Goal: Task Accomplishment & Management: Manage account settings

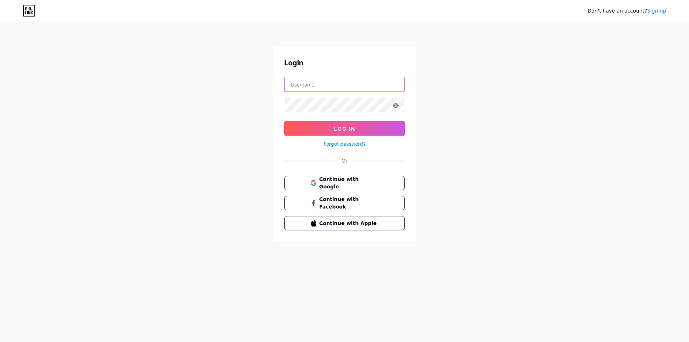
click at [329, 87] on input "text" at bounding box center [345, 84] width 120 height 14
click at [341, 187] on button "Continue with Google" at bounding box center [344, 183] width 122 height 15
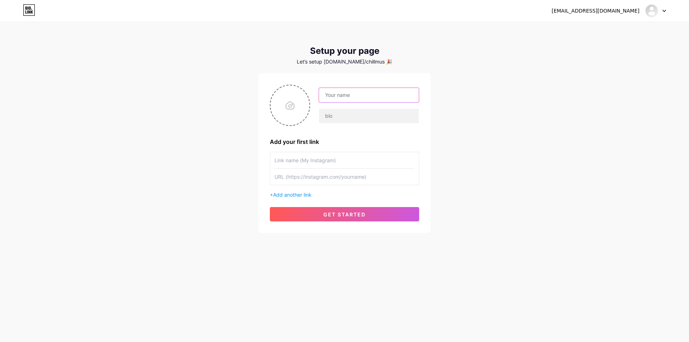
click at [345, 95] on input "text" at bounding box center [369, 95] width 100 height 14
paste input "Shoprobloxvtuber"
type input "Shoprobloxvtuber"
click at [353, 111] on input "text" at bounding box center [369, 116] width 100 height 14
paste input "Shoprobloxvtuber"
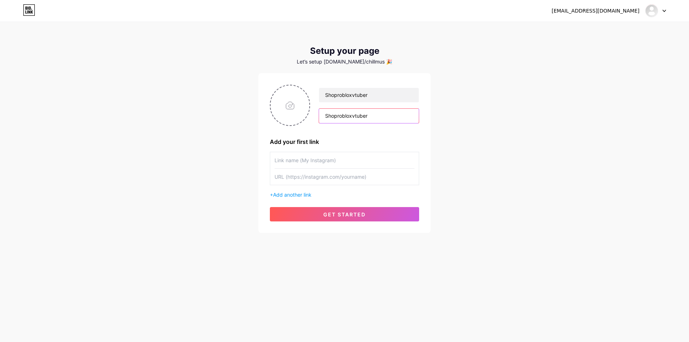
type input "Shoprobloxvtuber"
click at [330, 155] on input "text" at bounding box center [345, 160] width 140 height 16
click at [298, 107] on input "file" at bounding box center [290, 105] width 39 height 40
type input "C:\fakepath\taoanhdep_nang_cap_anh_54037 (2).jpeg"
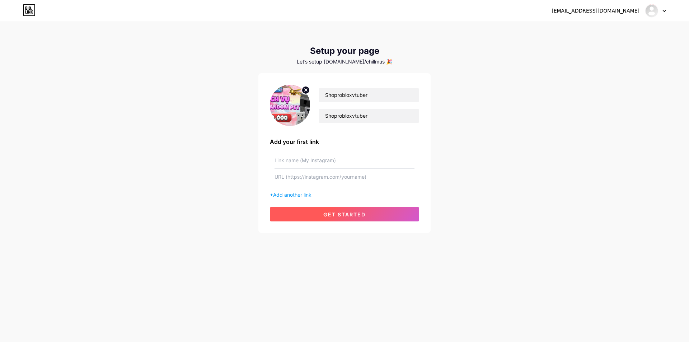
click at [343, 214] on span "get started" at bounding box center [344, 214] width 42 height 6
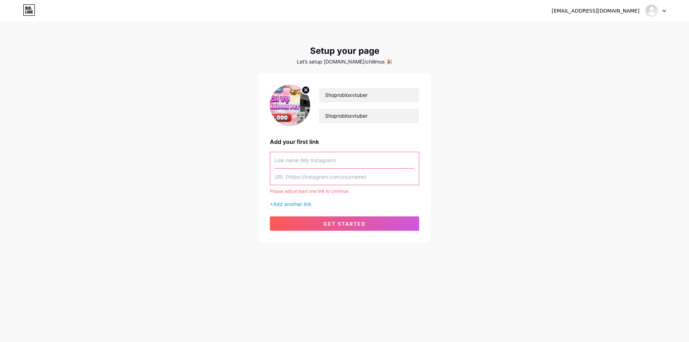
click at [309, 157] on input "text" at bounding box center [345, 160] width 140 height 16
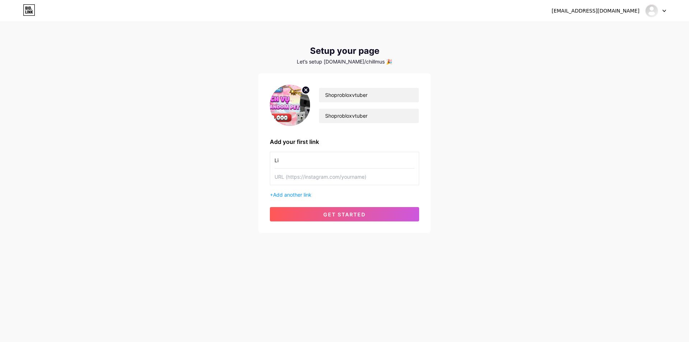
type input "L"
type input "Shop Giá Rẻ"
click at [313, 179] on input "text" at bounding box center [345, 177] width 140 height 16
paste input "Shoprobloxvtuber"
type input "Shoprobloxvtuber"
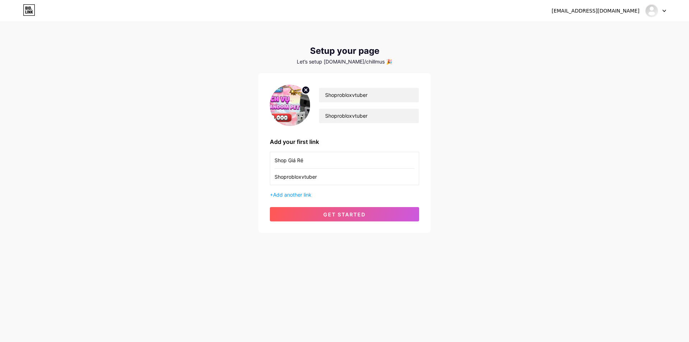
drag, startPoint x: 329, startPoint y: 178, endPoint x: 203, endPoint y: 173, distance: 125.8
click at [200, 173] on div "nguyensyhoang004@gmail.com Dashboard Logout Setup your page Let’s setup bio.lin…" at bounding box center [344, 128] width 689 height 256
paste input "https://robloxvtuber.com/"
type input "https://robloxvtuber.com/"
click at [342, 214] on span "get started" at bounding box center [344, 214] width 42 height 6
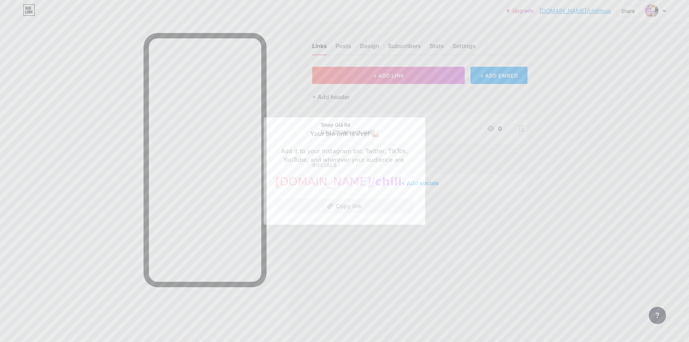
click at [400, 258] on div at bounding box center [344, 171] width 689 height 342
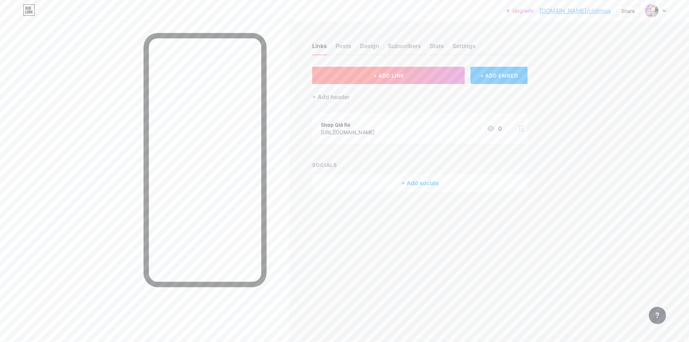
click at [407, 78] on button "+ ADD LINK" at bounding box center [388, 75] width 153 height 17
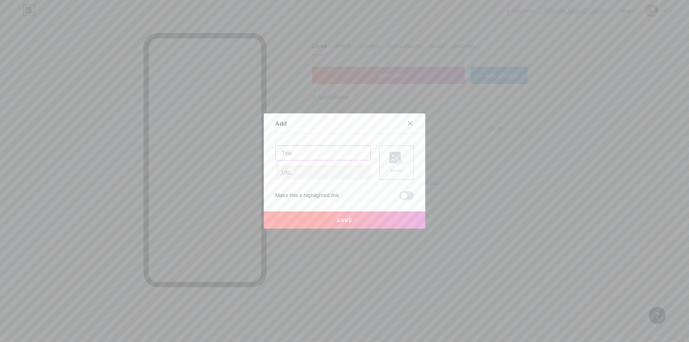
click at [344, 152] on input "text" at bounding box center [323, 153] width 95 height 14
type input "Facebook Chủ Shop ( Liên hệ khi dính lỗi)"
click at [331, 171] on input "text" at bounding box center [323, 172] width 95 height 14
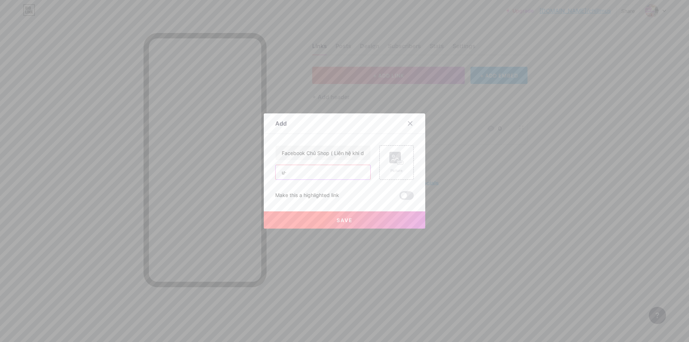
type input "ư"
type input "www.facebook.com/syhoang.work"
click at [398, 161] on rect at bounding box center [400, 163] width 6 height 4
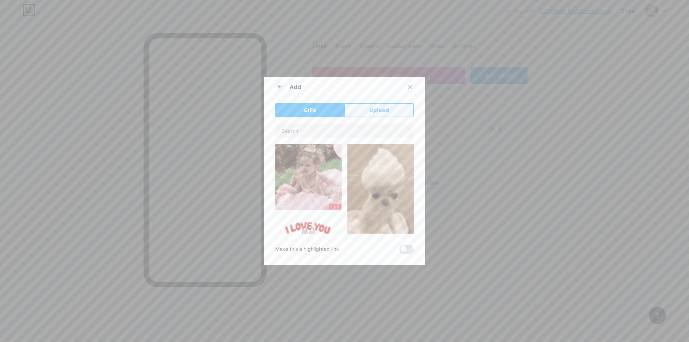
click at [364, 116] on button "Upload" at bounding box center [379, 110] width 69 height 14
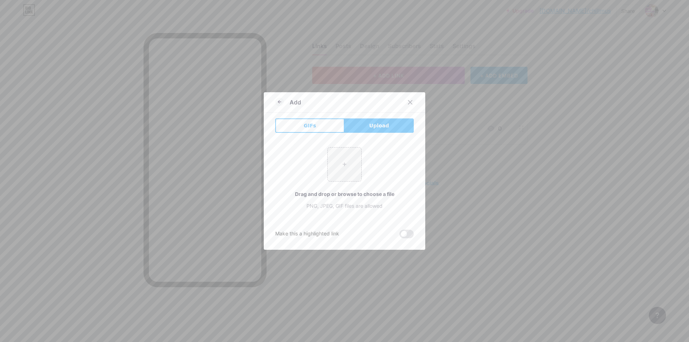
drag, startPoint x: 276, startPoint y: 101, endPoint x: 286, endPoint y: 113, distance: 15.3
click at [277, 101] on icon at bounding box center [279, 102] width 9 height 9
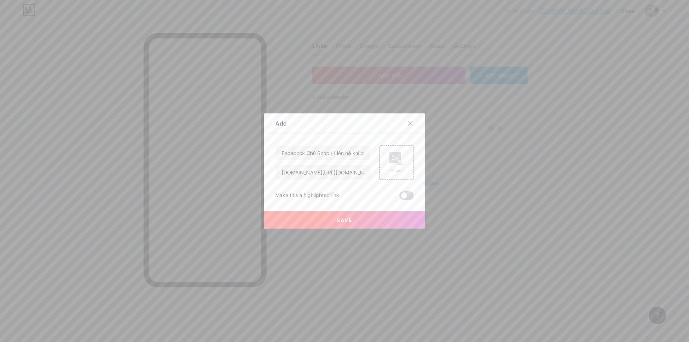
drag, startPoint x: 407, startPoint y: 193, endPoint x: 407, endPoint y: 208, distance: 14.7
click at [408, 193] on span at bounding box center [407, 195] width 14 height 9
click at [400, 197] on input "checkbox" at bounding box center [400, 197] width 0 height 0
click at [401, 221] on button "Save" at bounding box center [345, 219] width 162 height 17
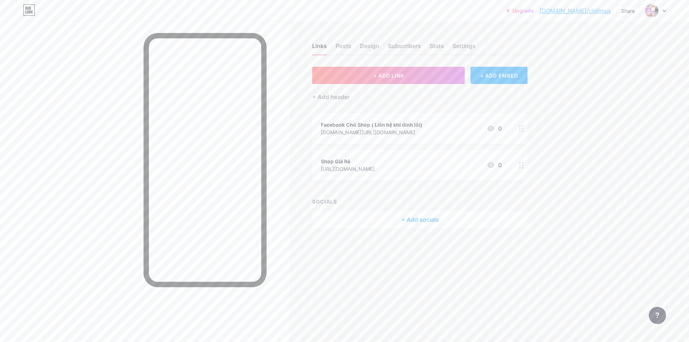
drag, startPoint x: 413, startPoint y: 129, endPoint x: 406, endPoint y: 166, distance: 37.2
click at [408, 153] on span "Facebook Chủ Shop ( Liên hệ khi dính lỗi) www.facebook.com/syhoang.work 0 Shop …" at bounding box center [419, 146] width 215 height 67
click at [400, 163] on div "Shop Giá Rẻ https://robloxvtuber.com/ 0" at bounding box center [411, 165] width 181 height 17
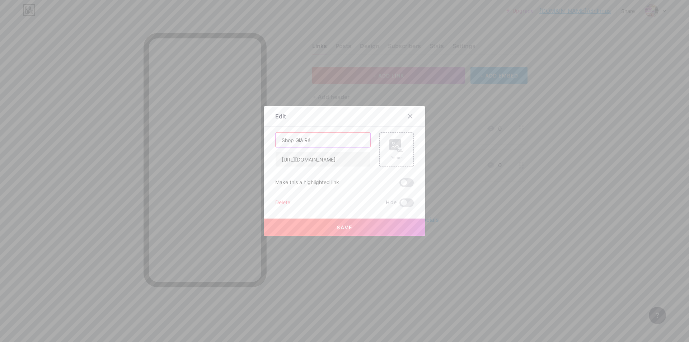
click at [281, 139] on input "Shop Giá Rẻ" at bounding box center [323, 140] width 95 height 14
type input "Shop Giá Rẻ"
click at [399, 148] on rect at bounding box center [401, 150] width 6 height 4
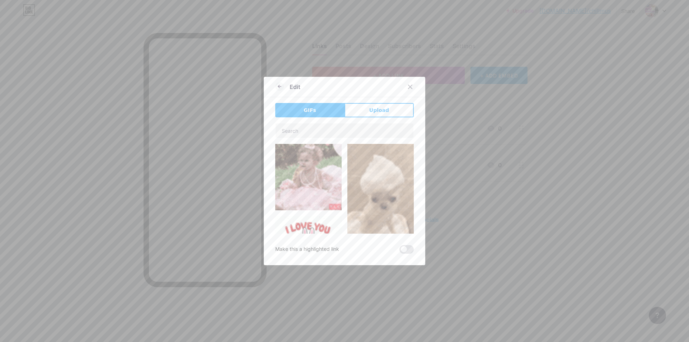
click at [368, 114] on button "Upload" at bounding box center [379, 110] width 69 height 14
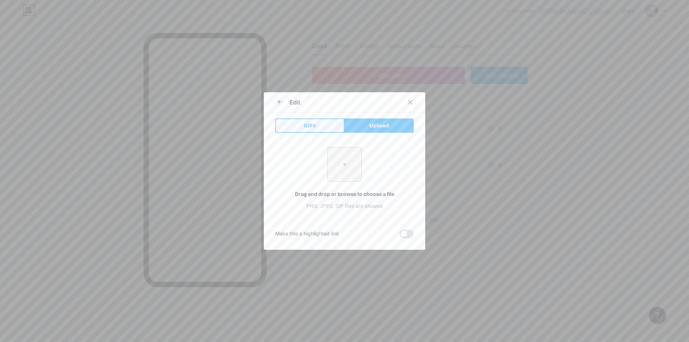
click at [330, 124] on button "GIFs" at bounding box center [309, 125] width 69 height 14
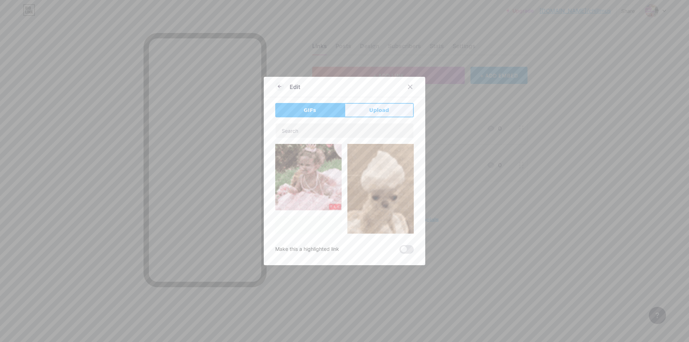
click at [374, 113] on span "Upload" at bounding box center [379, 111] width 20 height 8
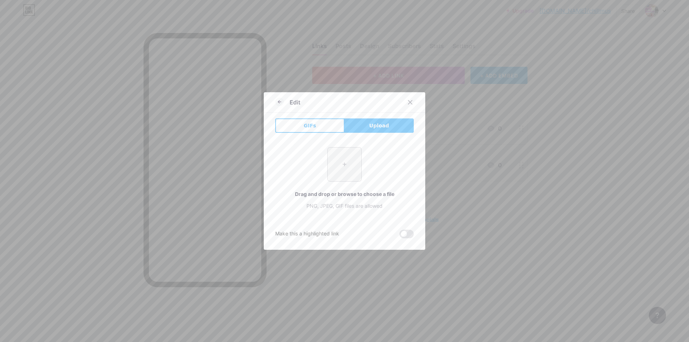
click at [338, 157] on input "file" at bounding box center [345, 165] width 34 height 34
type input "C:\fakepath\523888687_1083974487151598_1752783697352652566_n (1).jpg"
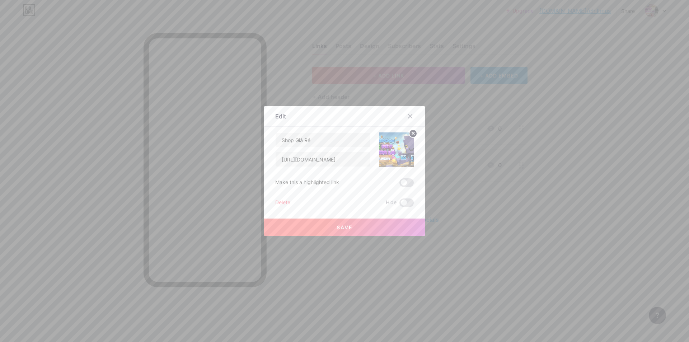
click at [387, 226] on button "Save" at bounding box center [345, 227] width 162 height 17
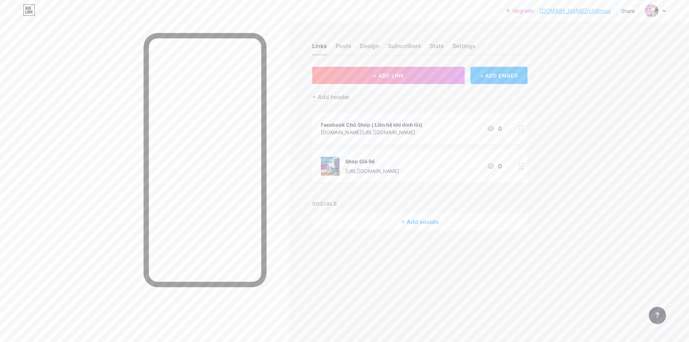
drag, startPoint x: 398, startPoint y: 168, endPoint x: 395, endPoint y: 128, distance: 39.6
click at [395, 128] on span "Facebook Chủ Shop ( Liên hệ khi dính lỗi) www.facebook.com/syhoang.work 0 Shop …" at bounding box center [419, 148] width 215 height 70
drag, startPoint x: 446, startPoint y: 174, endPoint x: 460, endPoint y: 128, distance: 47.9
click at [458, 132] on span "Facebook Chủ Shop ( Liên hệ khi dính lỗi) www.facebook.com/syhoang.work 0 Shop …" at bounding box center [419, 148] width 215 height 70
click at [536, 249] on div "Links Posts Design Subscribers Stats Settings + ADD LINK + ADD EMBED + Add head…" at bounding box center [279, 144] width 558 height 245
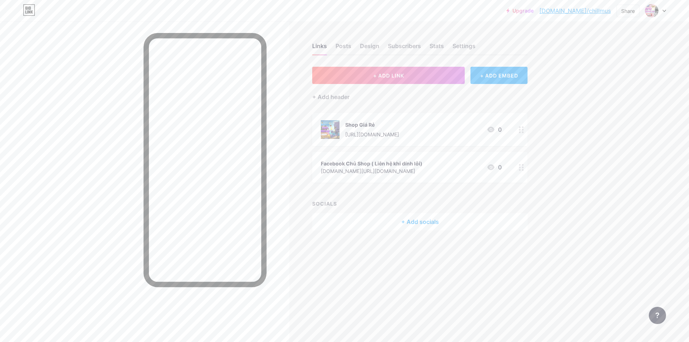
click at [600, 11] on link "bio.link/chillmus" at bounding box center [575, 10] width 71 height 9
